Goal: Complete application form: Complete application form

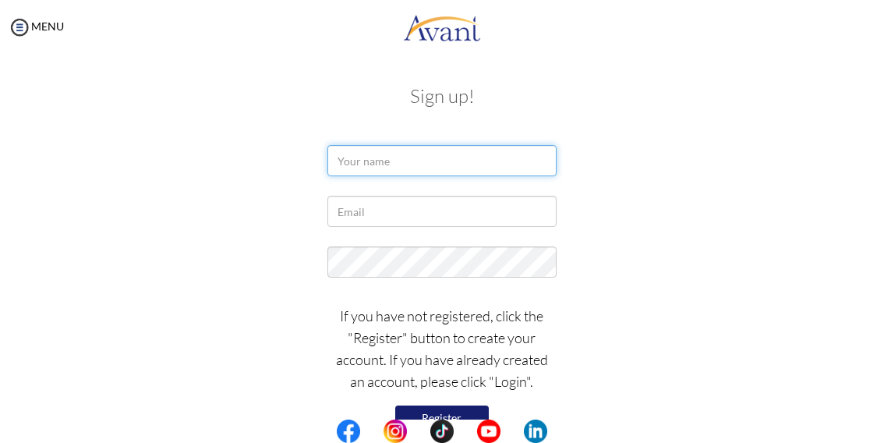
click at [352, 168] on input "text" at bounding box center [441, 160] width 228 height 31
type input "carolyne kioko"
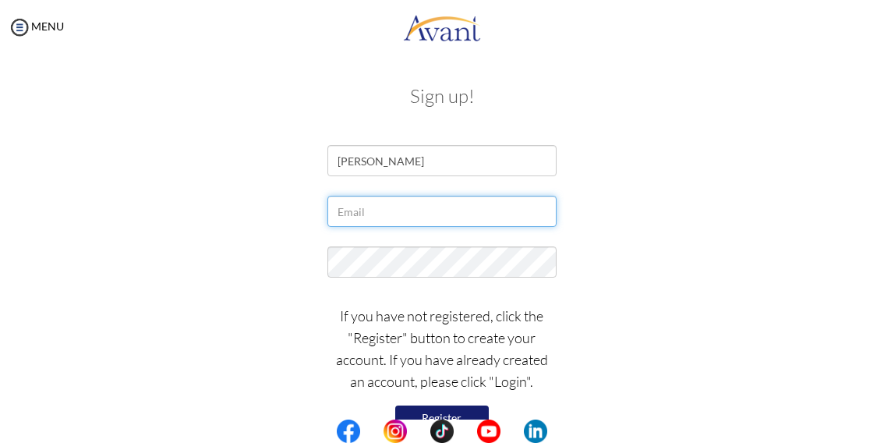
click at [352, 221] on input "text" at bounding box center [441, 211] width 228 height 31
type input "[EMAIL_ADDRESS][DOMAIN_NAME]"
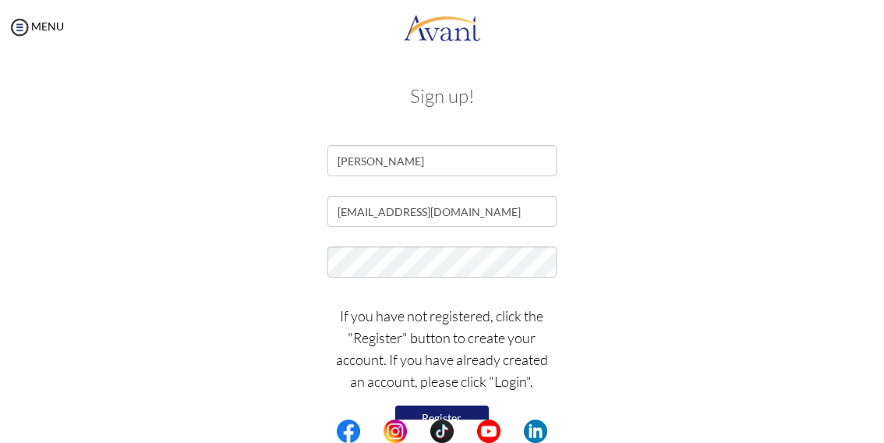
click at [463, 415] on button "Register" at bounding box center [442, 417] width 94 height 25
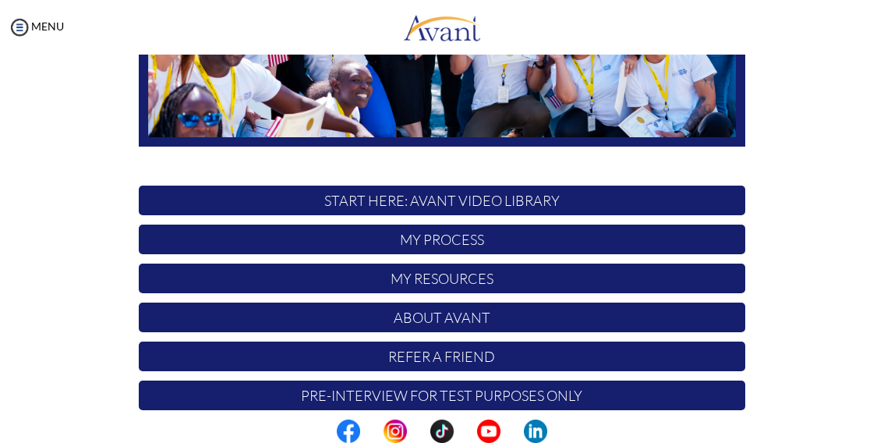
scroll to position [350, 0]
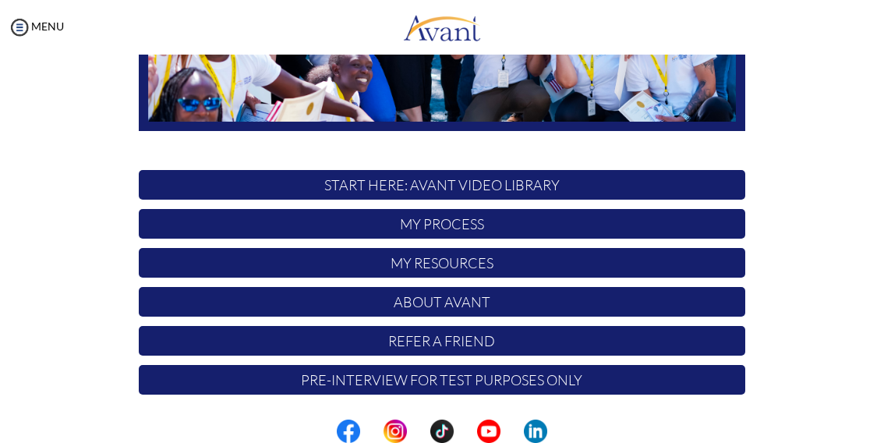
click at [469, 386] on p "Pre-Interview for test purposes only" at bounding box center [442, 380] width 606 height 30
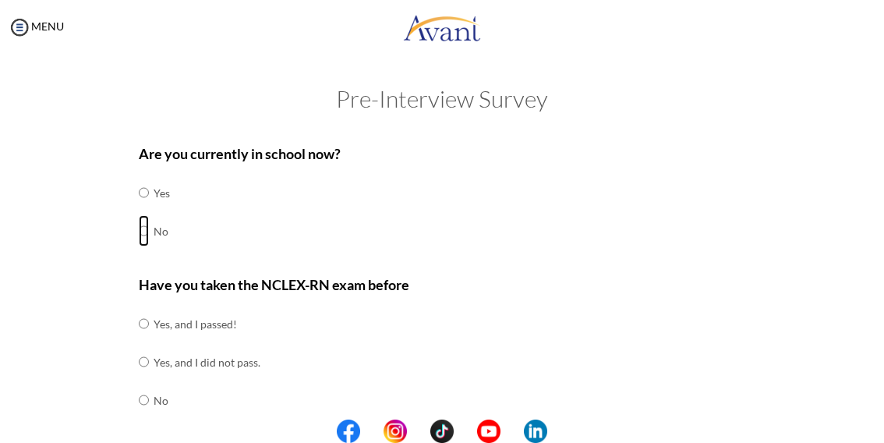
click at [139, 208] on input "radio" at bounding box center [144, 192] width 10 height 31
radio input "true"
click at [139, 339] on input "radio" at bounding box center [144, 323] width 10 height 31
radio input "true"
click at [139, 308] on input "radio" at bounding box center [144, 323] width 10 height 31
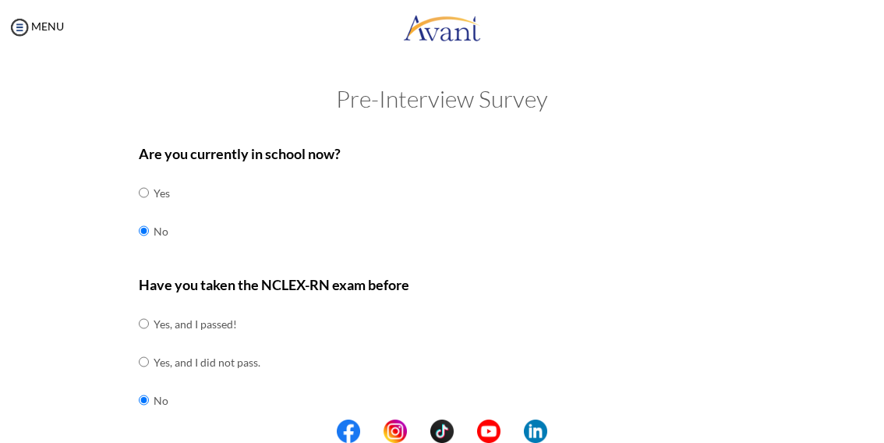
radio input "true"
click at [139, 308] on input "radio" at bounding box center [144, 323] width 10 height 31
radio input "true"
click at [139, 308] on input "radio" at bounding box center [144, 323] width 10 height 31
radio input "true"
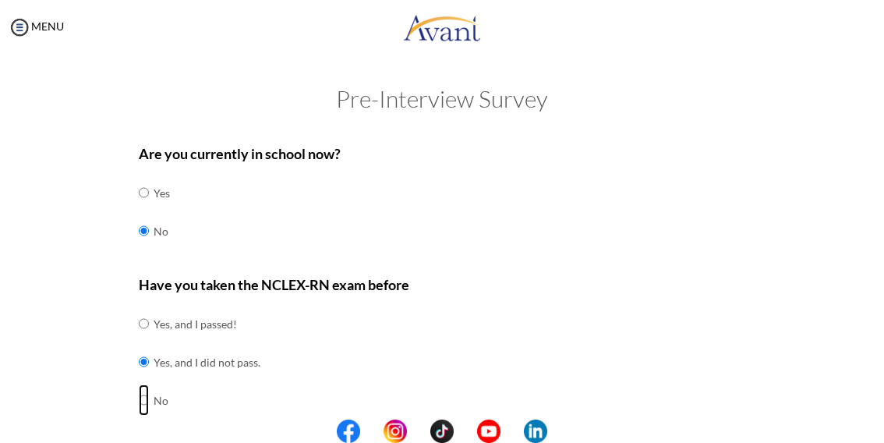
click at [139, 308] on input "radio" at bounding box center [144, 323] width 10 height 31
radio input "true"
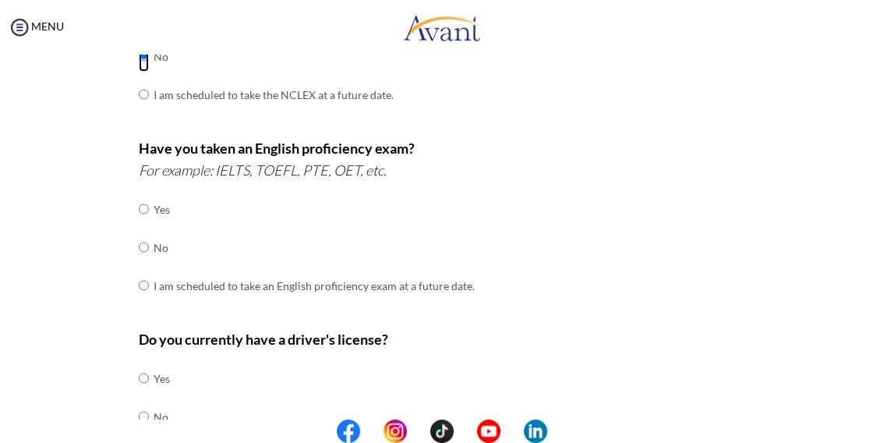
scroll to position [340, 0]
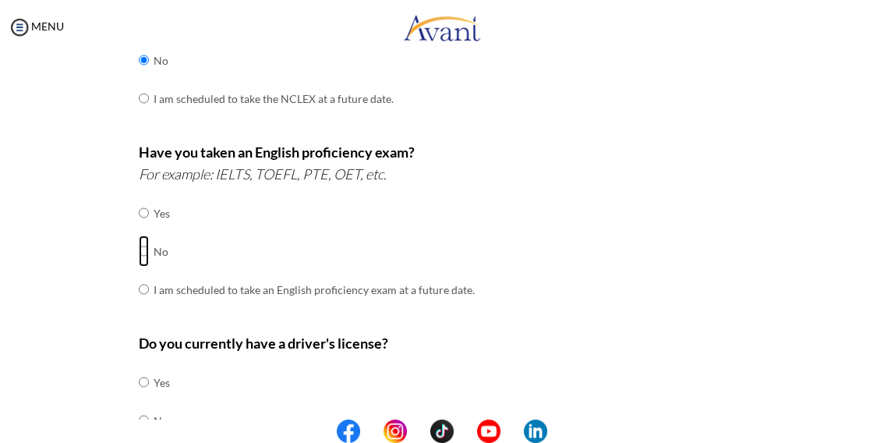
click at [139, 228] on input "radio" at bounding box center [144, 212] width 10 height 31
radio input "true"
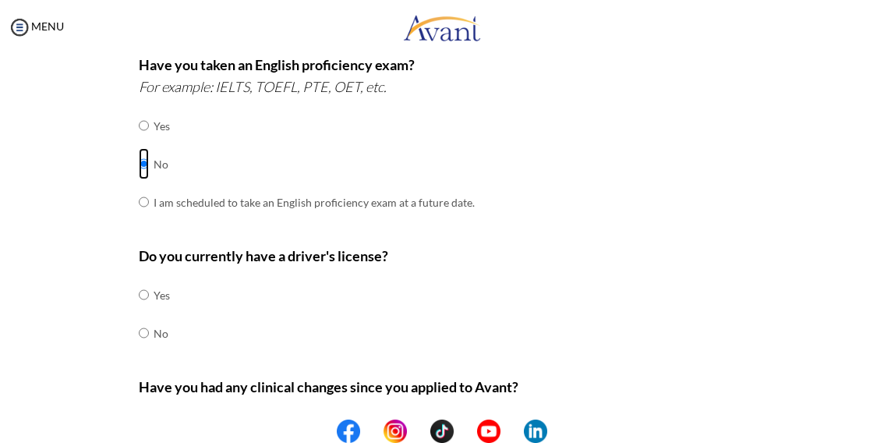
scroll to position [436, 0]
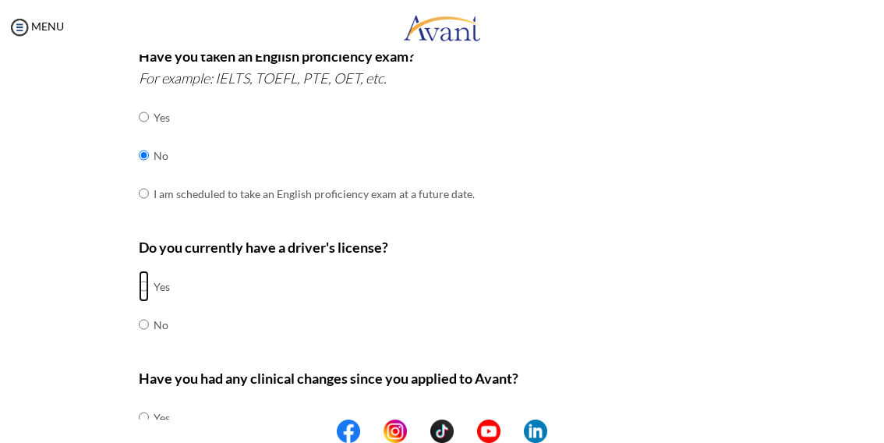
click at [139, 282] on input "radio" at bounding box center [144, 285] width 10 height 31
radio input "true"
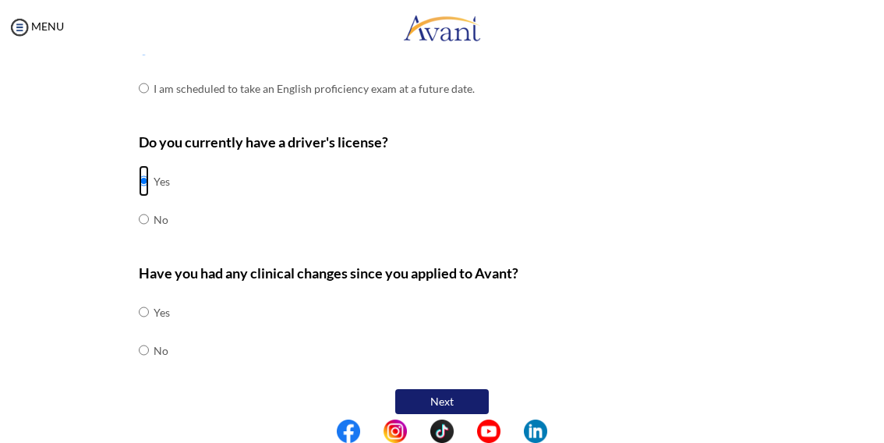
scroll to position [552, 0]
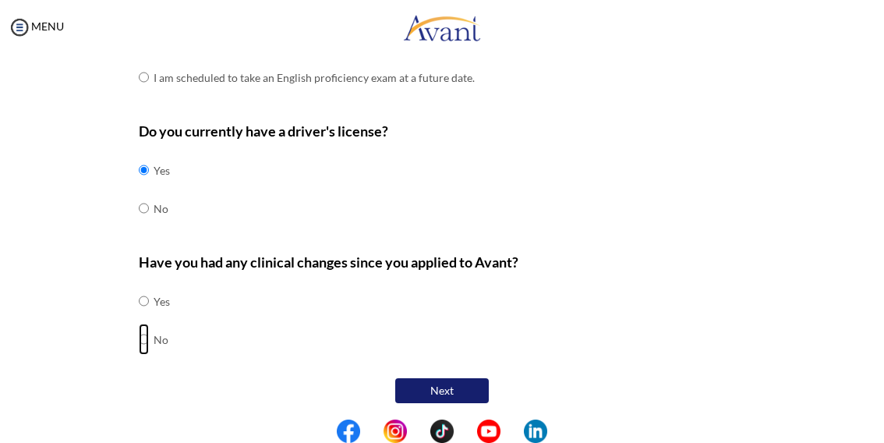
click at [139, 316] on input "radio" at bounding box center [144, 300] width 10 height 31
radio input "true"
click at [139, 316] on input "radio" at bounding box center [144, 300] width 10 height 31
click at [458, 396] on button "Next" at bounding box center [442, 390] width 94 height 25
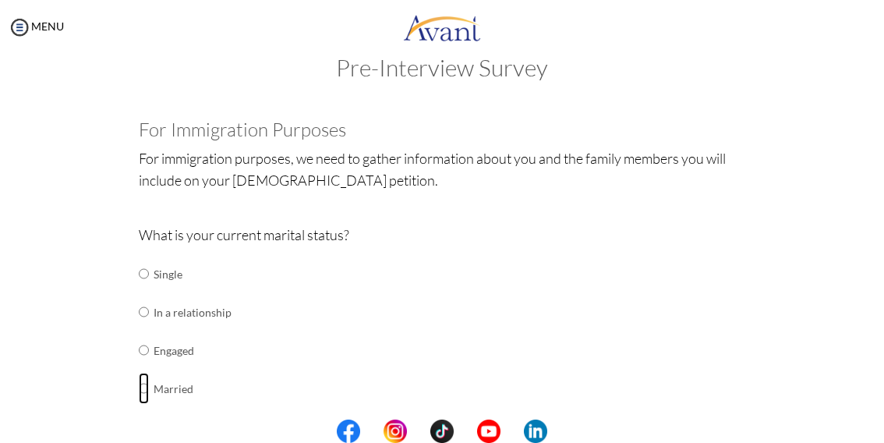
click at [139, 289] on input "radio" at bounding box center [144, 273] width 10 height 31
radio input "true"
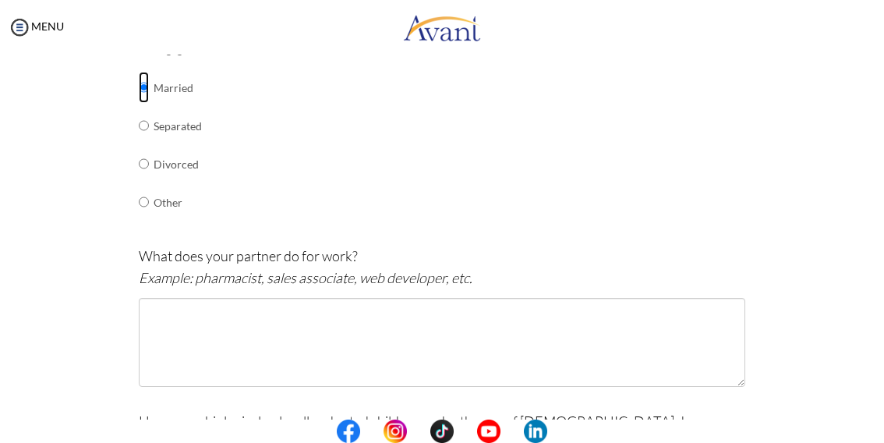
scroll to position [334, 0]
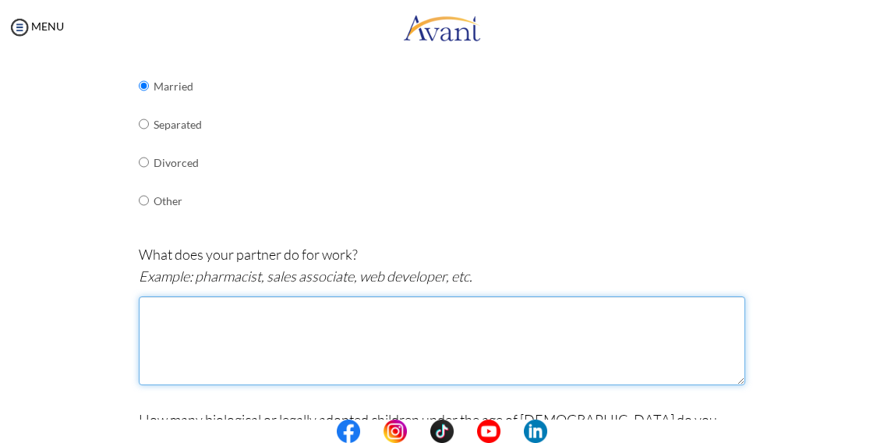
click at [161, 334] on textarea at bounding box center [442, 340] width 606 height 89
click at [161, 334] on textarea "police" at bounding box center [442, 340] width 606 height 89
click at [176, 309] on textarea "police" at bounding box center [442, 340] width 606 height 89
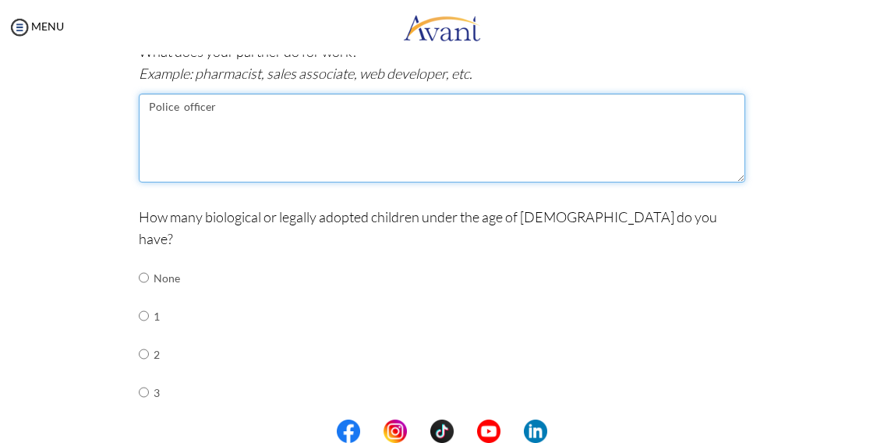
scroll to position [553, 0]
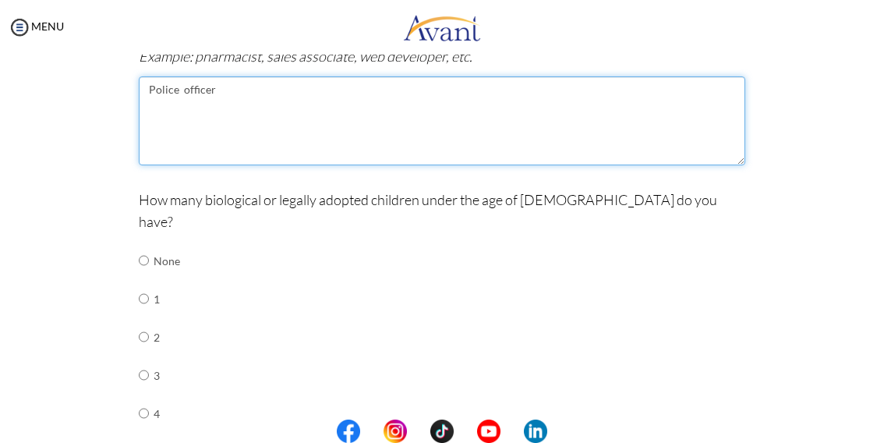
type textarea "Police officer"
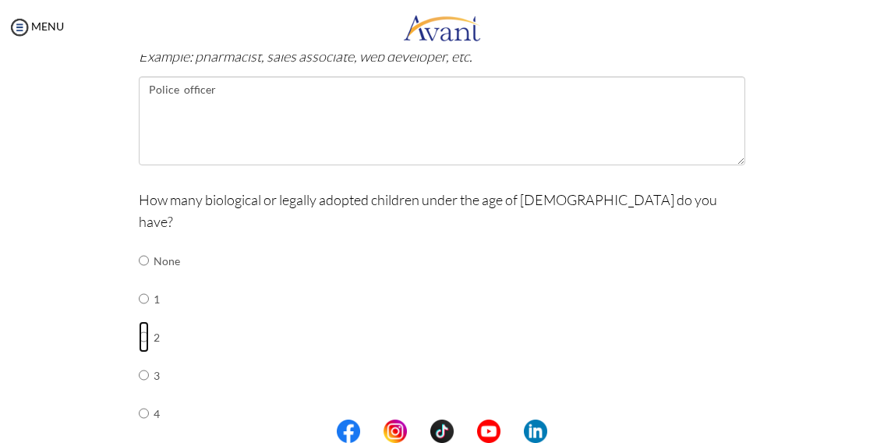
click at [139, 276] on input "radio" at bounding box center [144, 260] width 10 height 31
radio input "true"
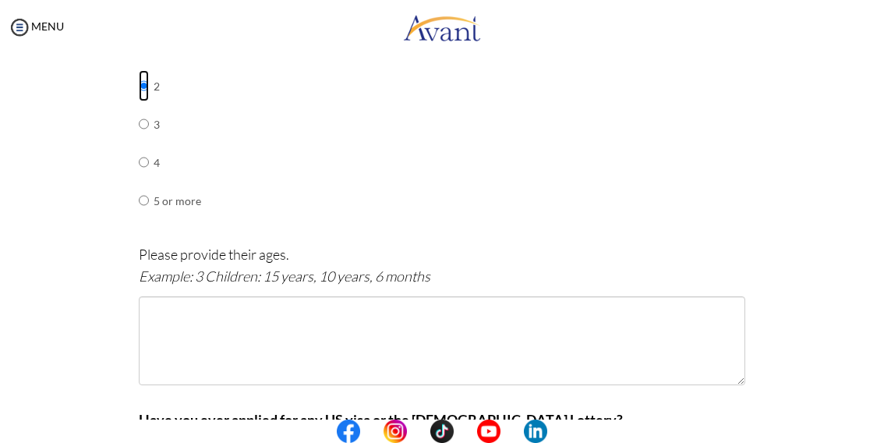
scroll to position [811, 0]
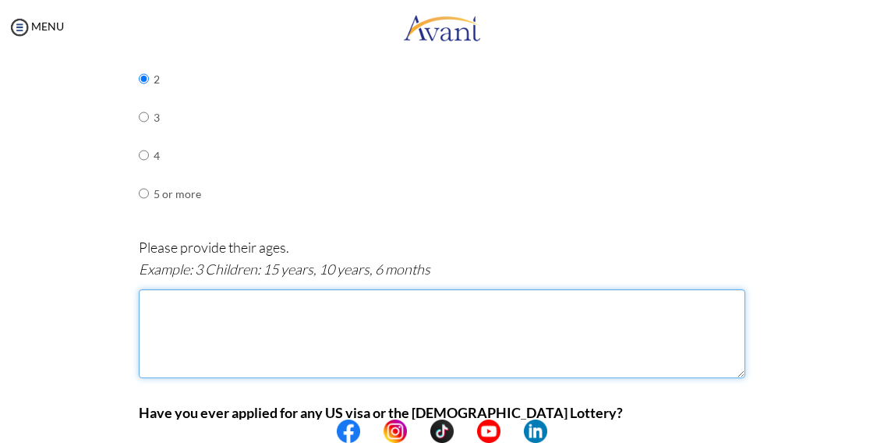
click at [146, 297] on textarea at bounding box center [442, 333] width 606 height 89
drag, startPoint x: 173, startPoint y: 272, endPoint x: 167, endPoint y: 278, distance: 8.8
click at [189, 289] on textarea "2 Children" at bounding box center [442, 333] width 606 height 89
click at [257, 289] on textarea "2 Children; 13 Y" at bounding box center [442, 333] width 606 height 89
click at [237, 289] on textarea "2 Children; 13 Y" at bounding box center [442, 333] width 606 height 89
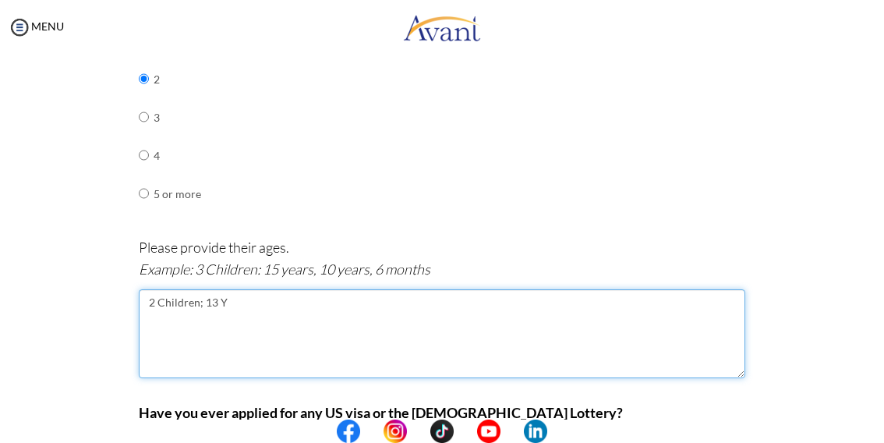
click at [237, 289] on textarea "2 Children; 13 Y" at bounding box center [442, 333] width 606 height 89
click at [290, 289] on textarea "2 Children; 13 Years,8" at bounding box center [442, 333] width 606 height 89
click at [270, 289] on textarea "2 Children; 13 Years,8" at bounding box center [442, 333] width 606 height 89
click at [275, 289] on textarea "2 Children; 13 Years,8" at bounding box center [442, 333] width 606 height 89
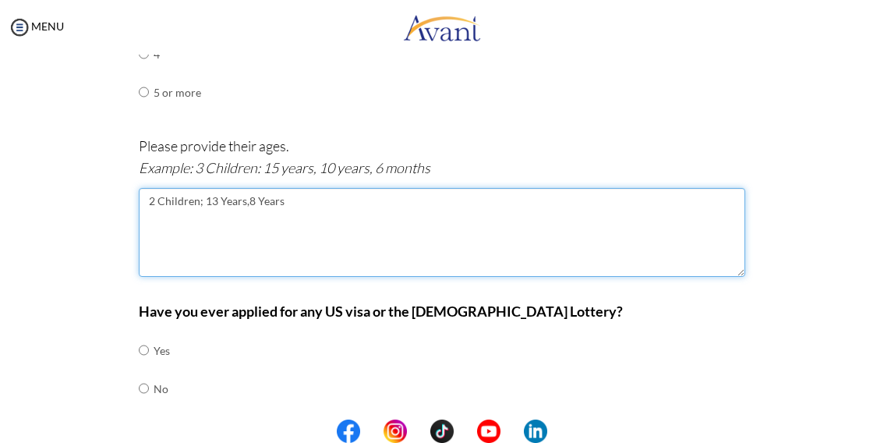
scroll to position [938, 0]
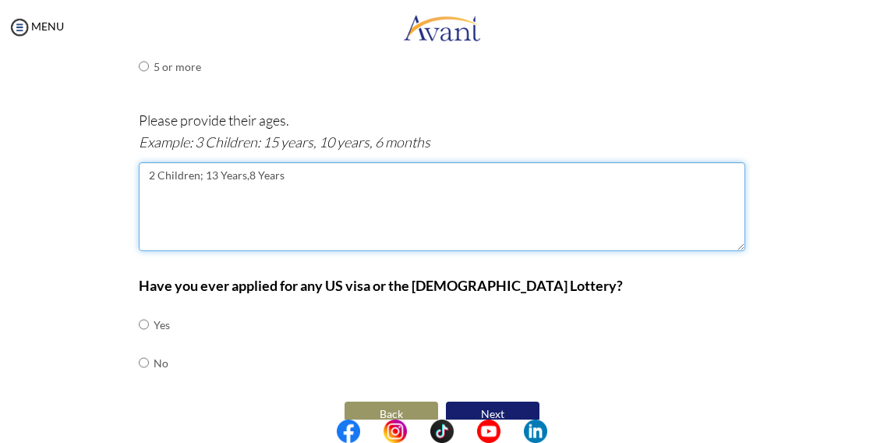
type textarea "2 Children; 13 Years,8 Years"
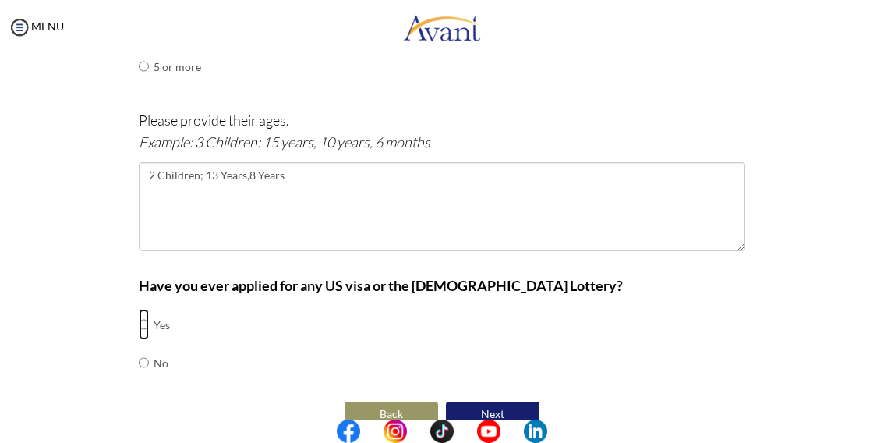
click at [139, 309] on input "radio" at bounding box center [144, 324] width 10 height 31
radio input "true"
click at [502, 401] on button "Next" at bounding box center [493, 413] width 94 height 25
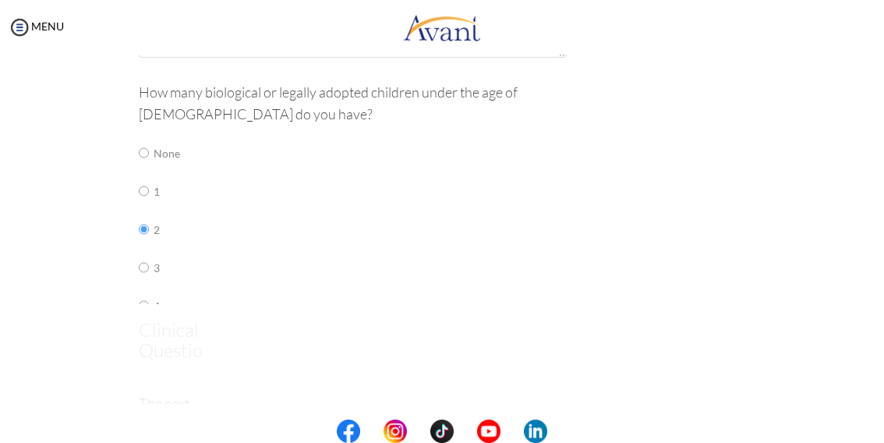
scroll to position [31, 0]
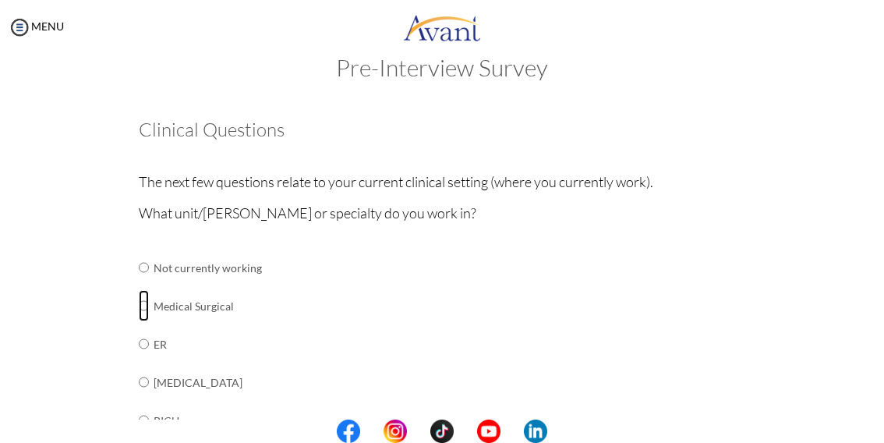
click at [140, 283] on input "radio" at bounding box center [144, 267] width 10 height 31
radio input "true"
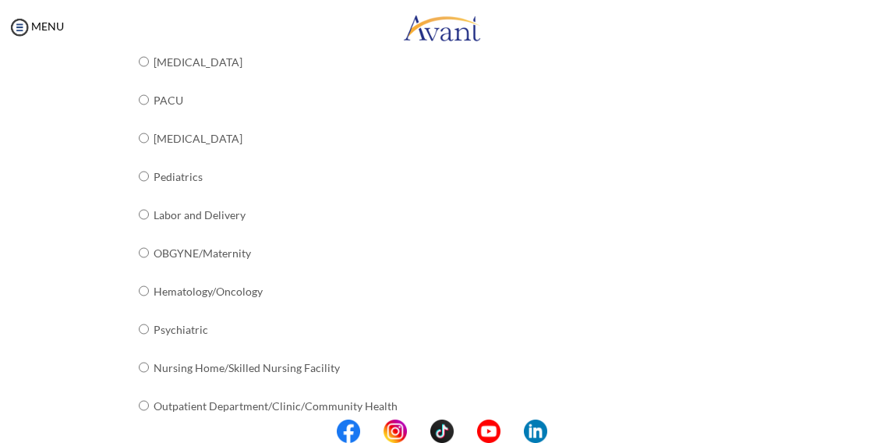
scroll to position [683, 0]
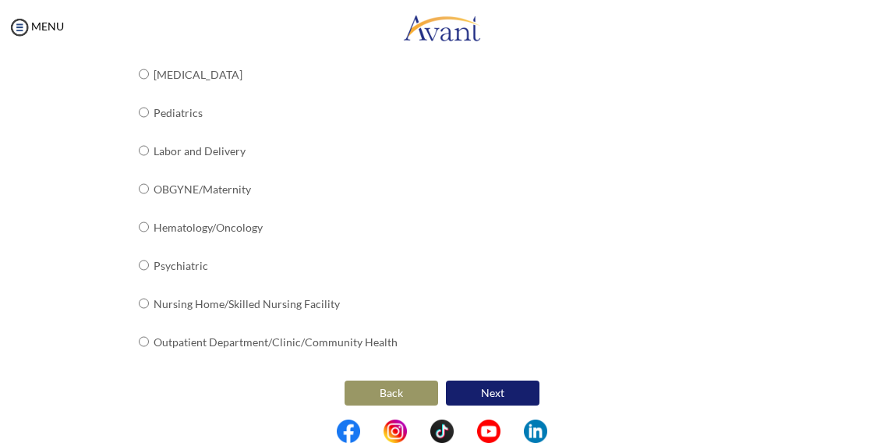
click at [477, 398] on button "Next" at bounding box center [493, 392] width 94 height 25
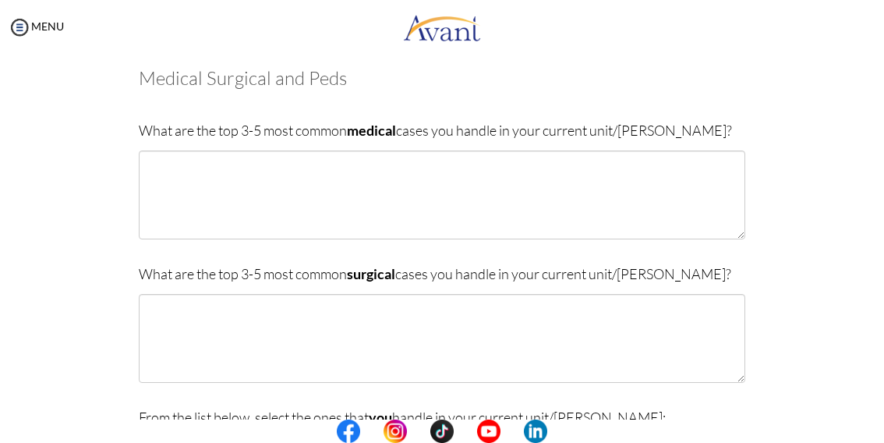
scroll to position [82, 0]
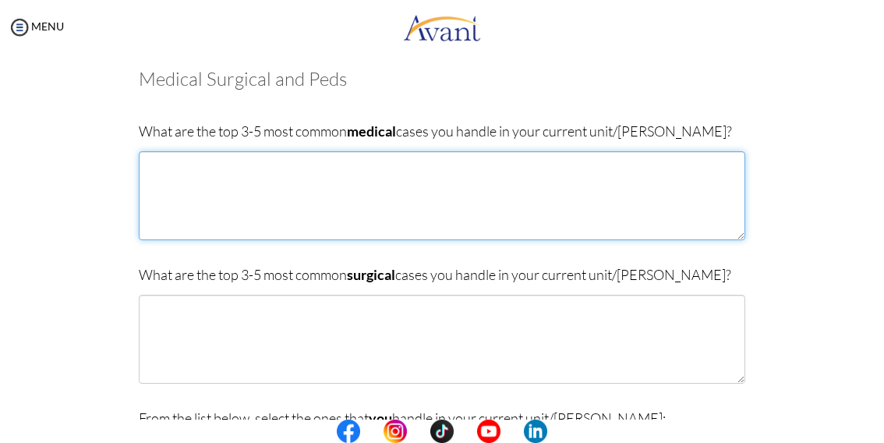
click at [139, 167] on textarea at bounding box center [442, 195] width 606 height 89
type textarea "d"
click at [143, 177] on textarea "[MEDICAL_DATA]" at bounding box center [442, 195] width 606 height 89
click at [196, 182] on textarea "[MEDICAL_DATA]" at bounding box center [442, 195] width 606 height 89
click at [157, 168] on textarea "[MEDICAL_DATA]" at bounding box center [442, 195] width 606 height 89
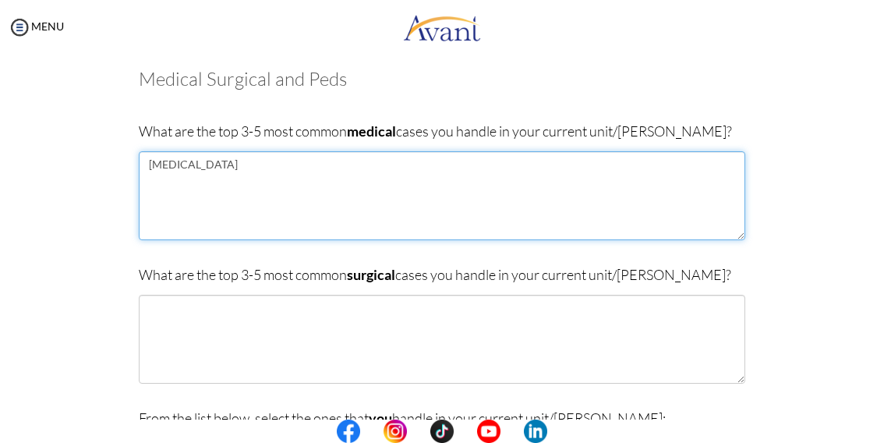
click at [193, 178] on textarea "[MEDICAL_DATA]" at bounding box center [442, 195] width 606 height 89
type textarea "D"
click at [140, 163] on textarea at bounding box center [442, 195] width 606 height 89
click at [143, 176] on textarea "[MEDICAL_DATA]" at bounding box center [442, 195] width 606 height 89
click at [221, 169] on textarea "[MEDICAL_DATA]" at bounding box center [442, 195] width 606 height 89
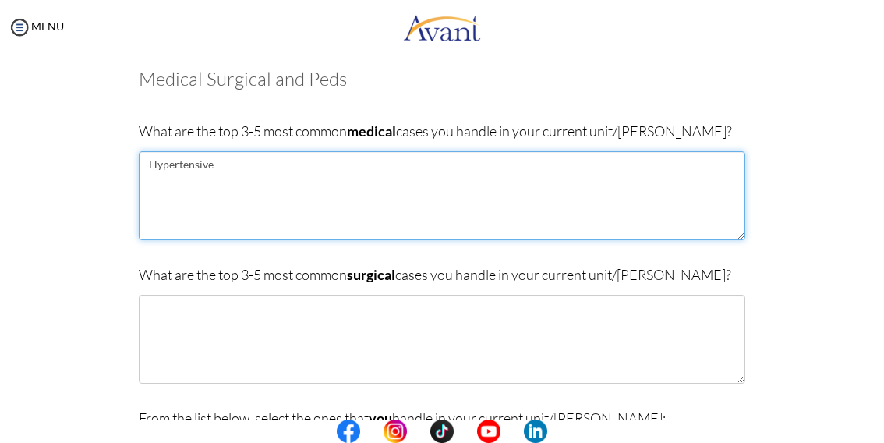
click at [221, 169] on textarea "Hypertensive" at bounding box center [442, 195] width 606 height 89
click at [142, 173] on textarea "Hypertensive crisis" at bounding box center [442, 195] width 606 height 89
click at [146, 194] on textarea "Hypertensive crisis [MEDICAL_DATA]" at bounding box center [442, 195] width 606 height 89
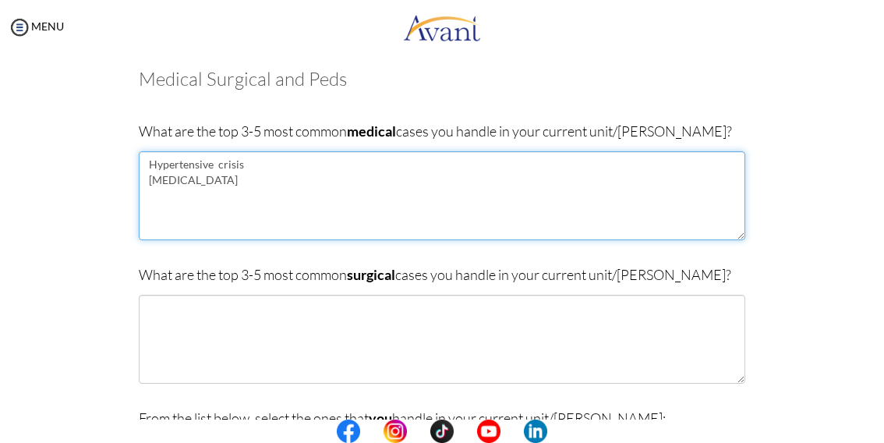
click at [146, 194] on textarea "Hypertensive crisis [MEDICAL_DATA]" at bounding box center [442, 195] width 606 height 89
click at [140, 193] on textarea "Hypertensive crisis [MEDICAL_DATA]" at bounding box center [442, 195] width 606 height 89
click at [218, 183] on textarea "Hypertensive crisis [MEDICAL_DATA]" at bounding box center [442, 195] width 606 height 89
click at [153, 193] on textarea "Hypertensive crisis [MEDICAL_DATA]" at bounding box center [442, 195] width 606 height 89
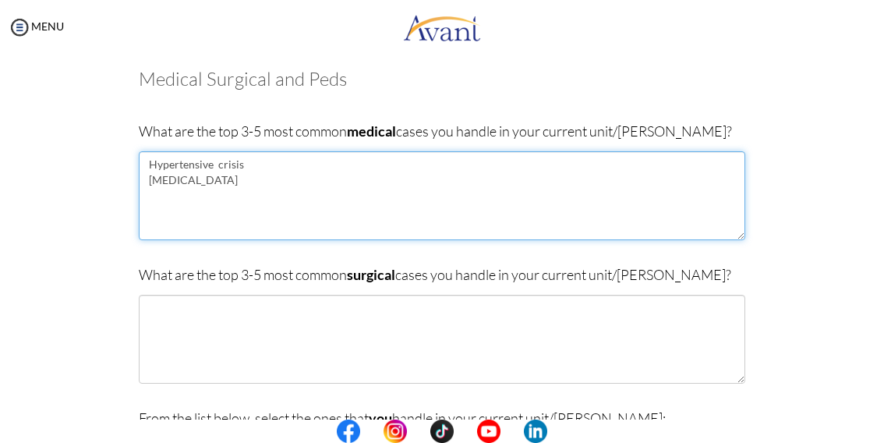
click at [147, 192] on textarea "Hypertensive crisis [MEDICAL_DATA]" at bounding box center [442, 195] width 606 height 89
click at [147, 201] on textarea "Hypertensive crisis [MEDICAL_DATA]" at bounding box center [442, 195] width 606 height 89
click at [143, 203] on textarea "Hypertensive crisis [MEDICAL_DATA]" at bounding box center [442, 195] width 606 height 89
click at [147, 191] on textarea "Hypertensive crisis [MEDICAL_DATA]" at bounding box center [442, 195] width 606 height 89
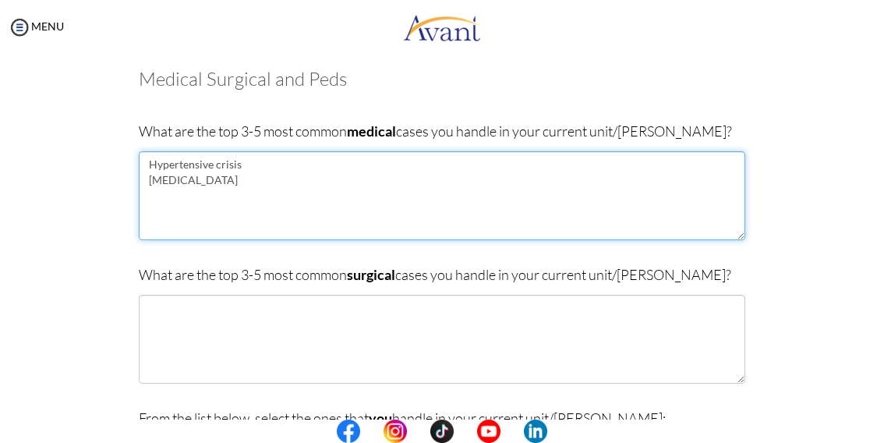
click at [165, 208] on textarea "Hypertensive crisis [MEDICAL_DATA]" at bounding box center [442, 195] width 606 height 89
click at [143, 195] on textarea "Hypertensive crisis [MEDICAL_DATA]" at bounding box center [442, 195] width 606 height 89
click at [143, 199] on textarea "Hypertensive crisis [MEDICAL_DATA]" at bounding box center [442, 195] width 606 height 89
click at [148, 228] on textarea "Hypertensive crisis [MEDICAL_DATA]" at bounding box center [442, 195] width 606 height 89
click at [218, 180] on textarea "Hypertensive crisis [MEDICAL_DATA]" at bounding box center [442, 195] width 606 height 89
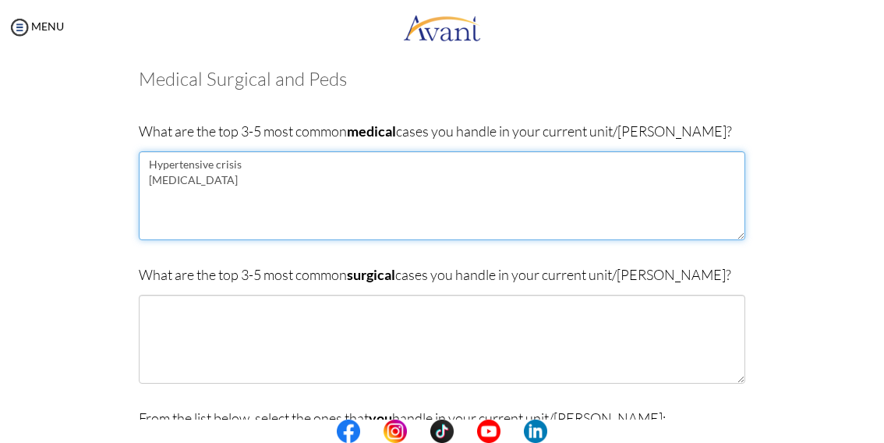
type textarea "Hypertensive crisis [MEDICAL_DATA]"
